Goal: Task Accomplishment & Management: Manage account settings

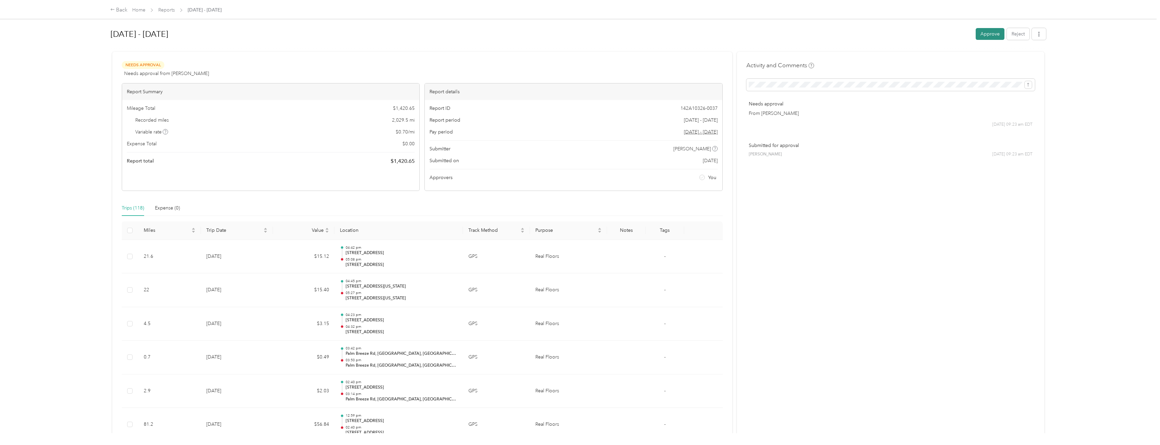
click at [988, 36] on button "Approve" at bounding box center [990, 34] width 29 height 12
